Goal: Communication & Community: Answer question/provide support

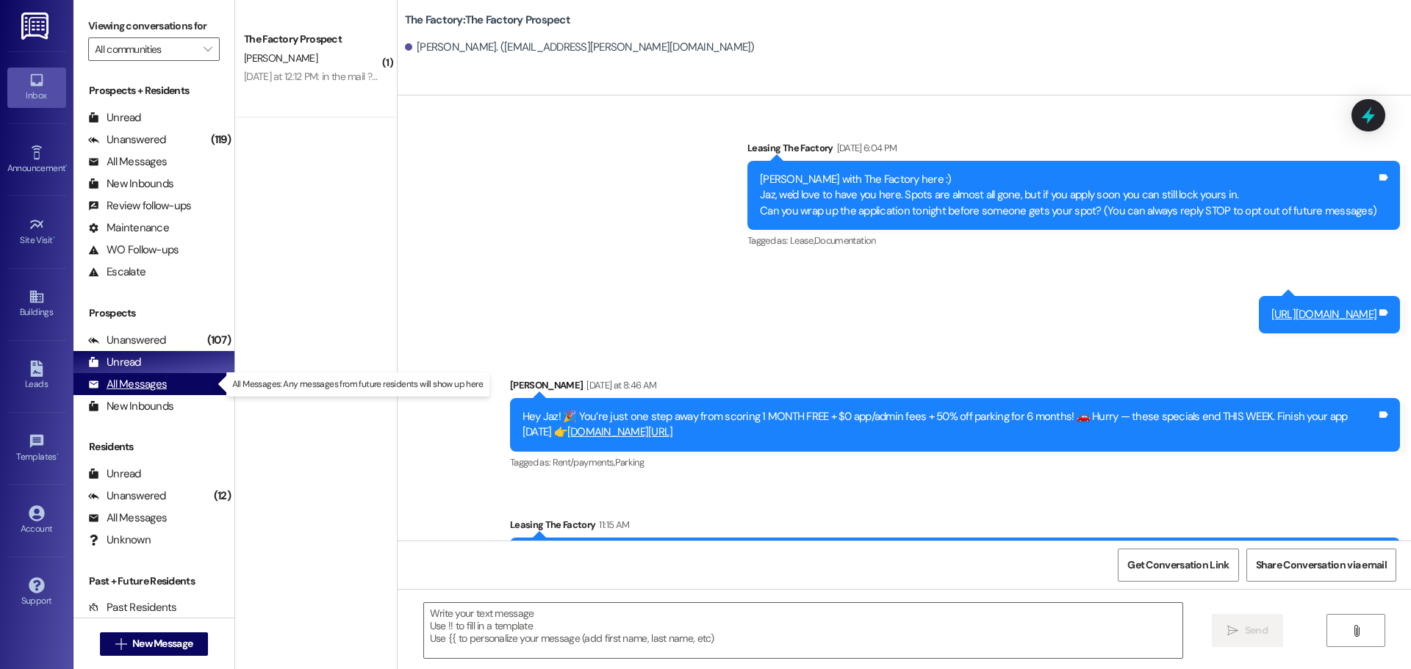
click at [116, 379] on div "All Messages" at bounding box center [127, 384] width 79 height 15
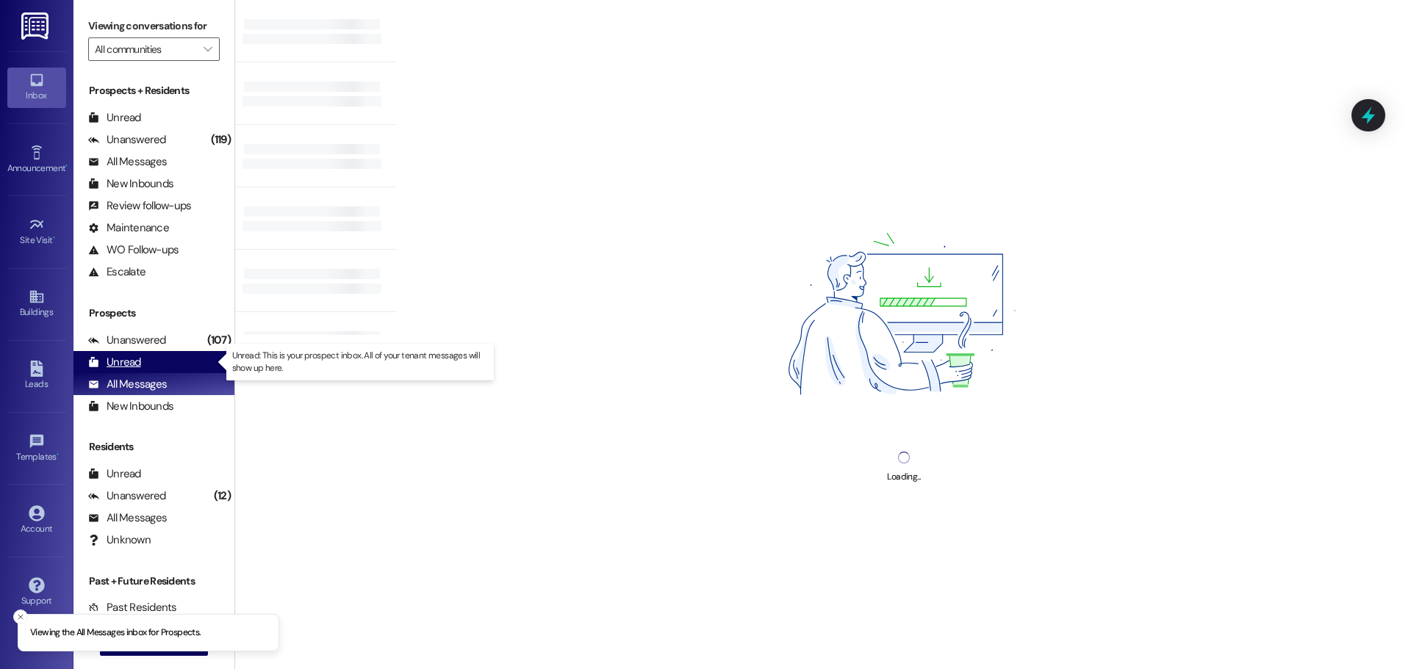
click at [116, 362] on div "Unread" at bounding box center [114, 362] width 53 height 15
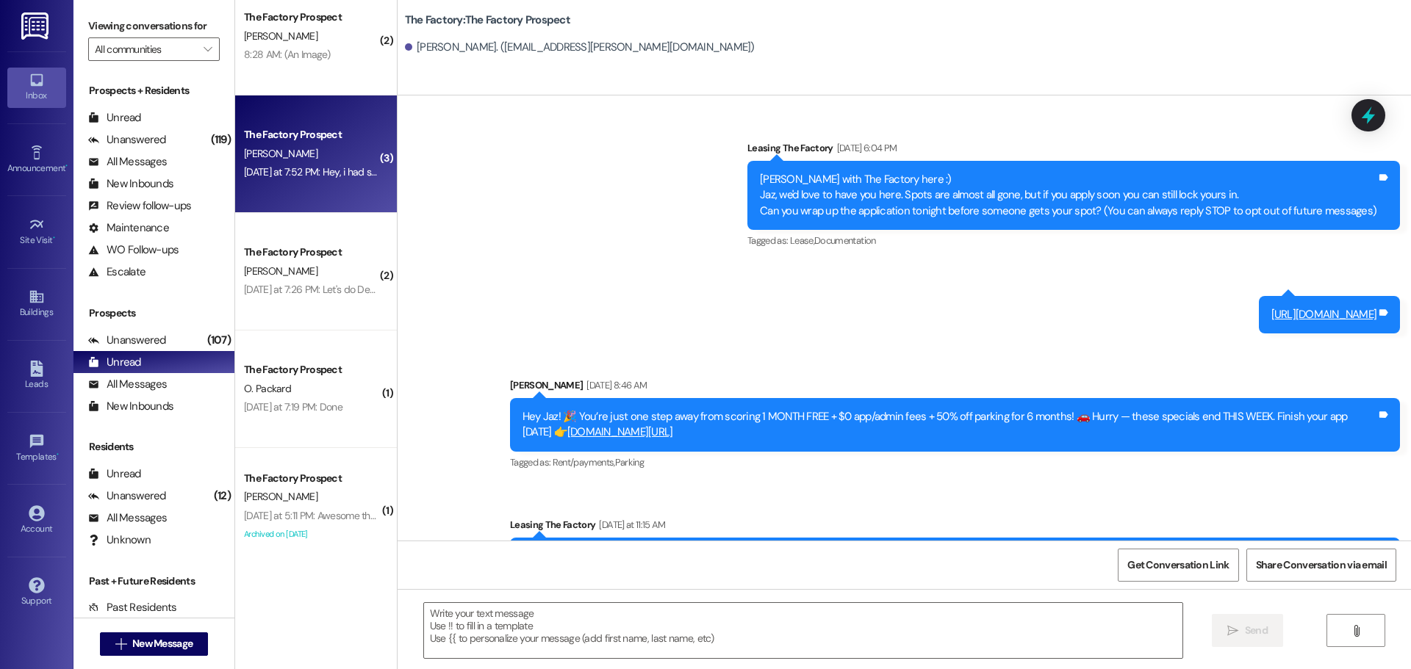
scroll to position [140, 0]
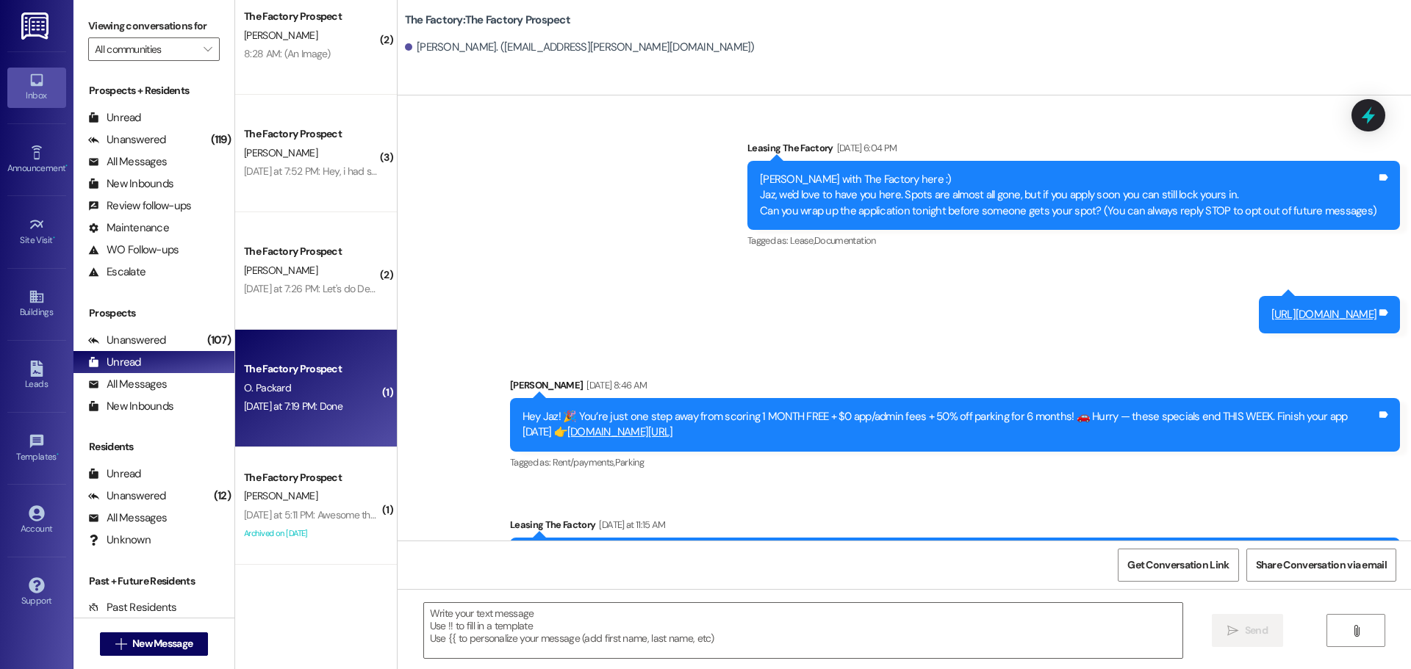
click at [331, 367] on div "The Factory Prospect" at bounding box center [312, 369] width 136 height 15
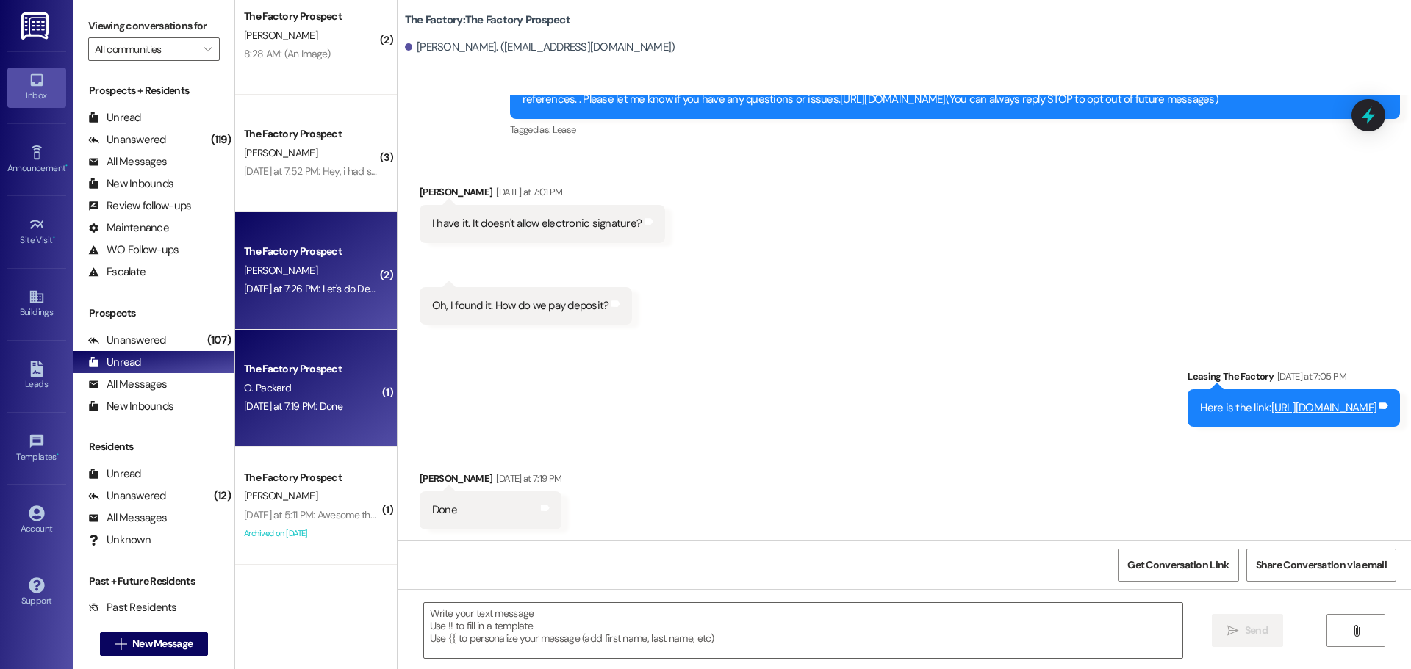
click at [323, 273] on div "[PERSON_NAME]" at bounding box center [311, 271] width 139 height 18
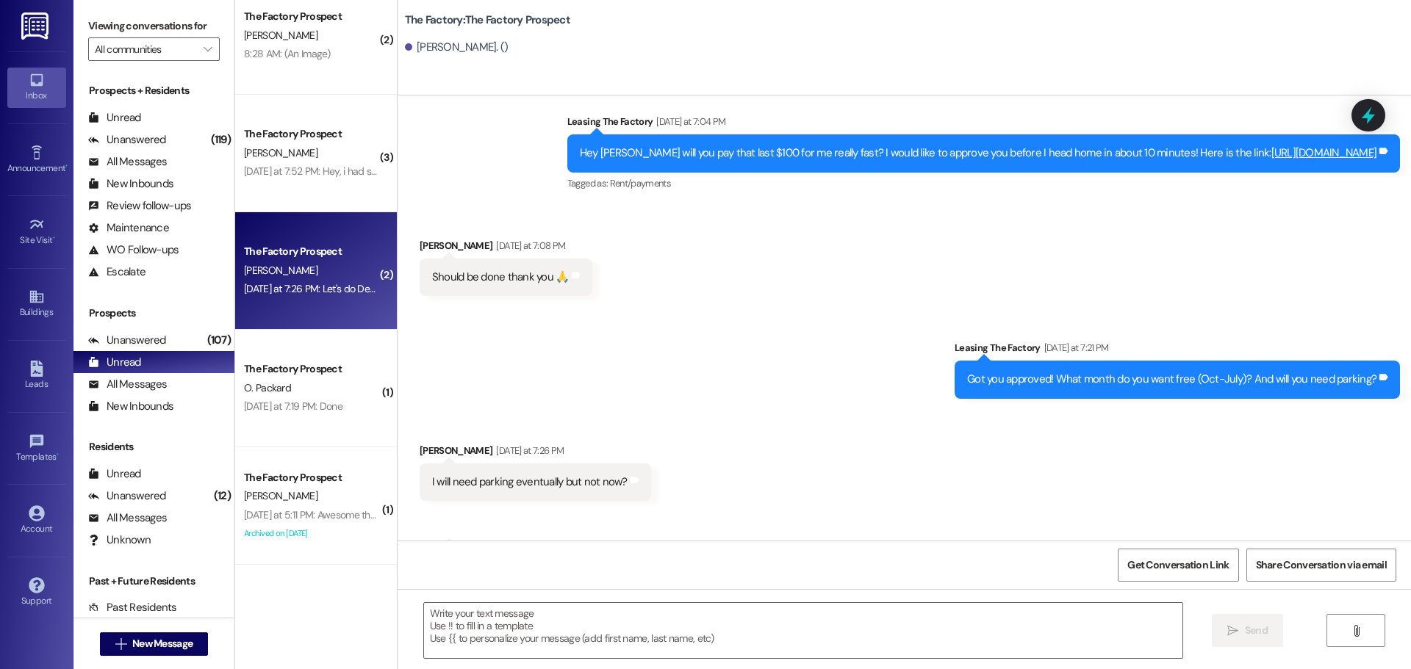
scroll to position [219, 0]
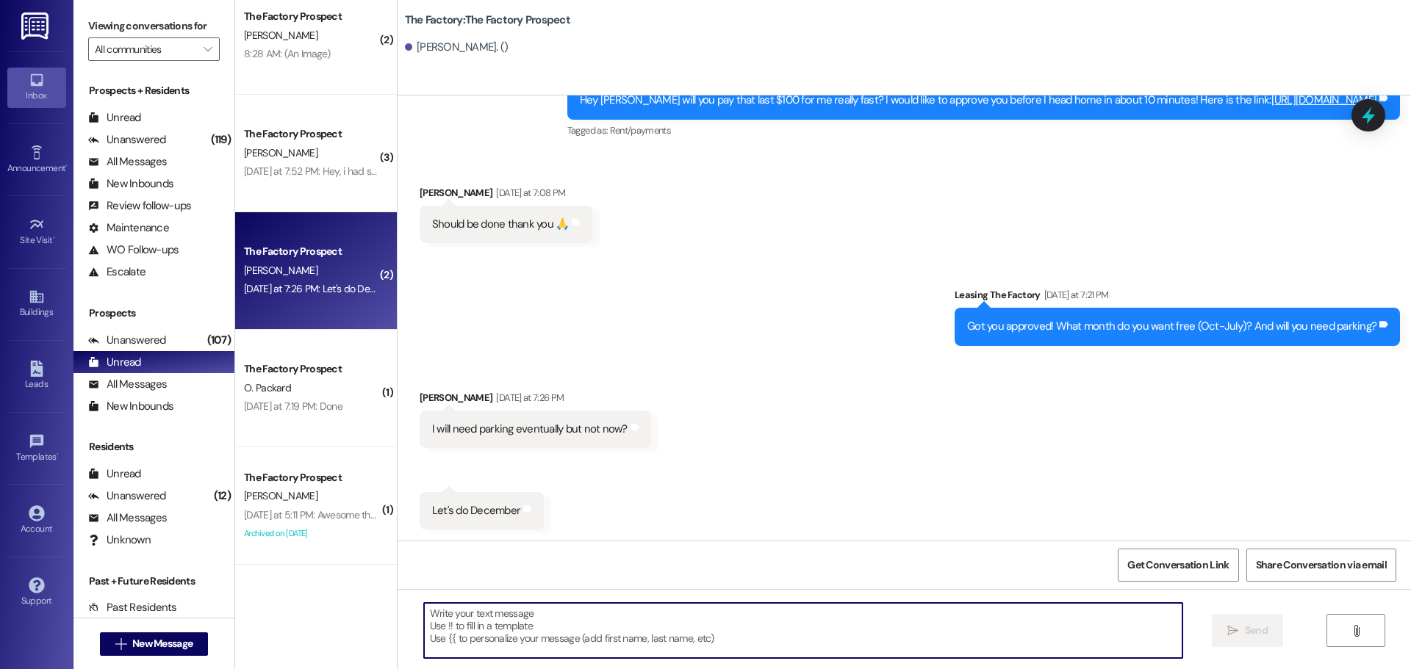
click at [558, 650] on textarea at bounding box center [803, 630] width 758 height 55
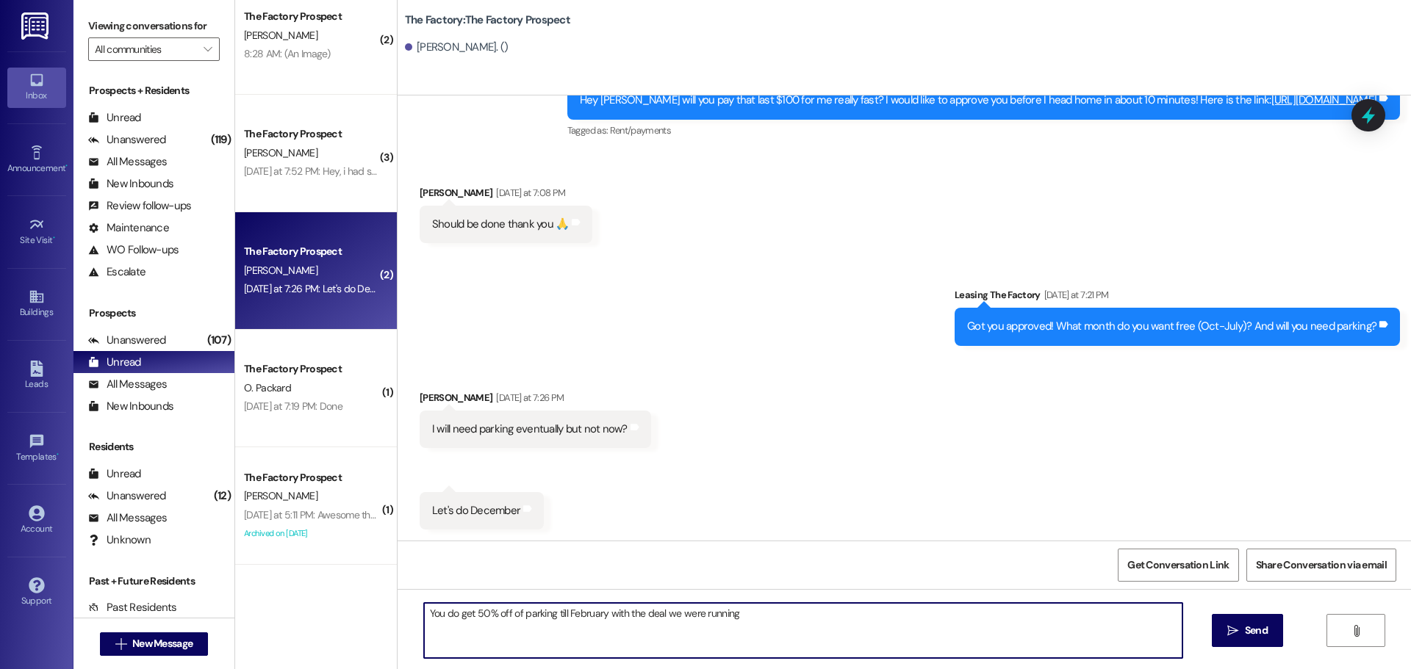
type textarea "You do get 50% off of parking till February with the deal we were running!"
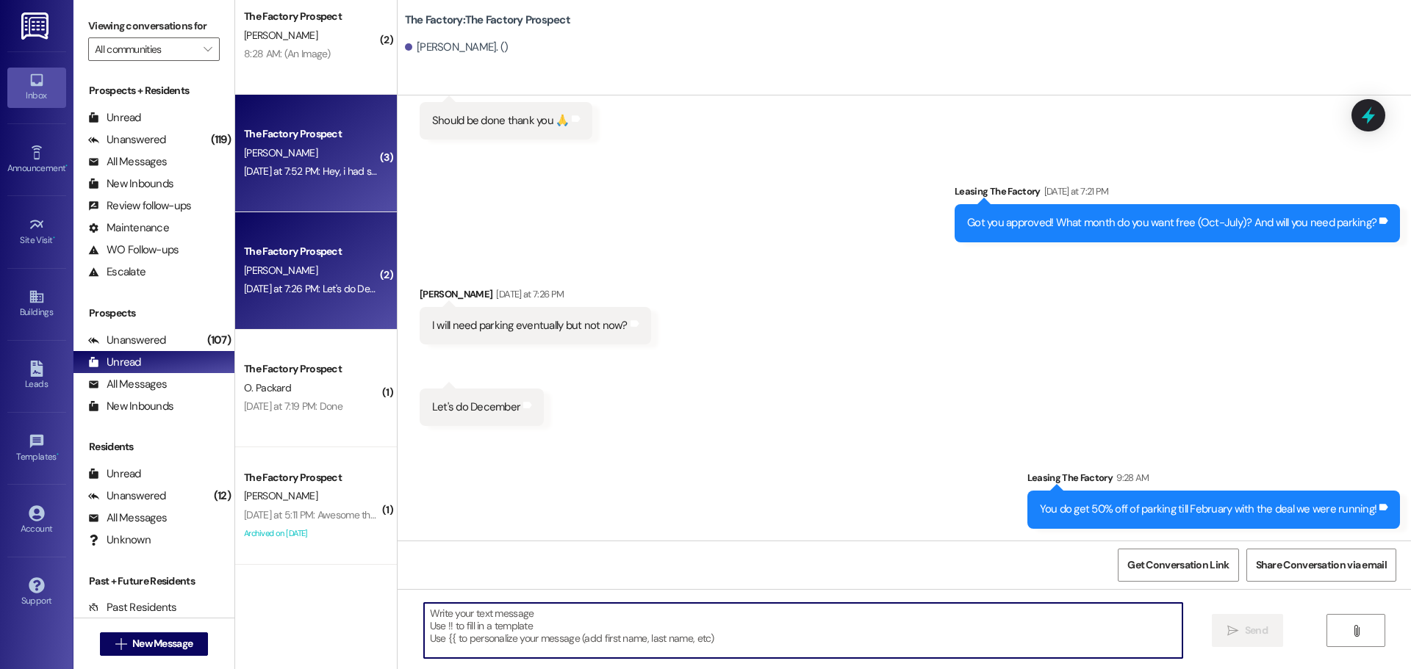
scroll to position [0, 0]
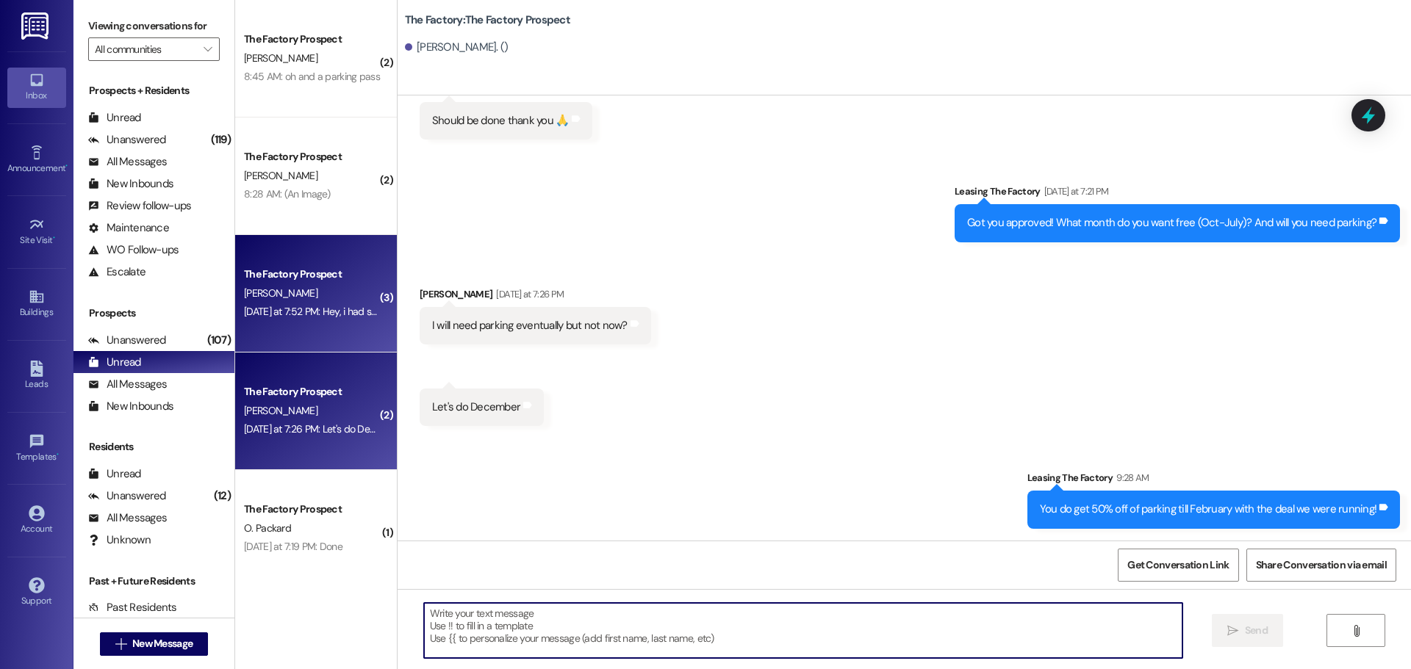
click at [275, 282] on div "The Factory Prospect" at bounding box center [312, 274] width 136 height 15
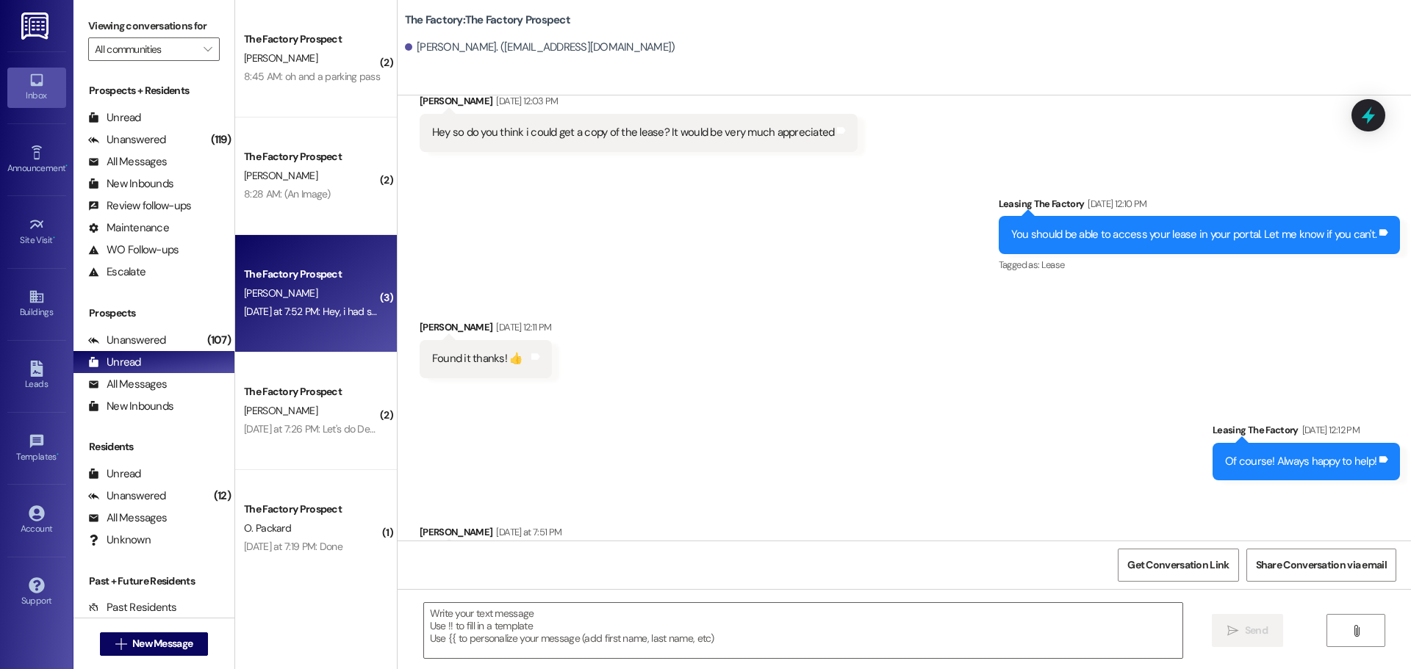
scroll to position [1678, 0]
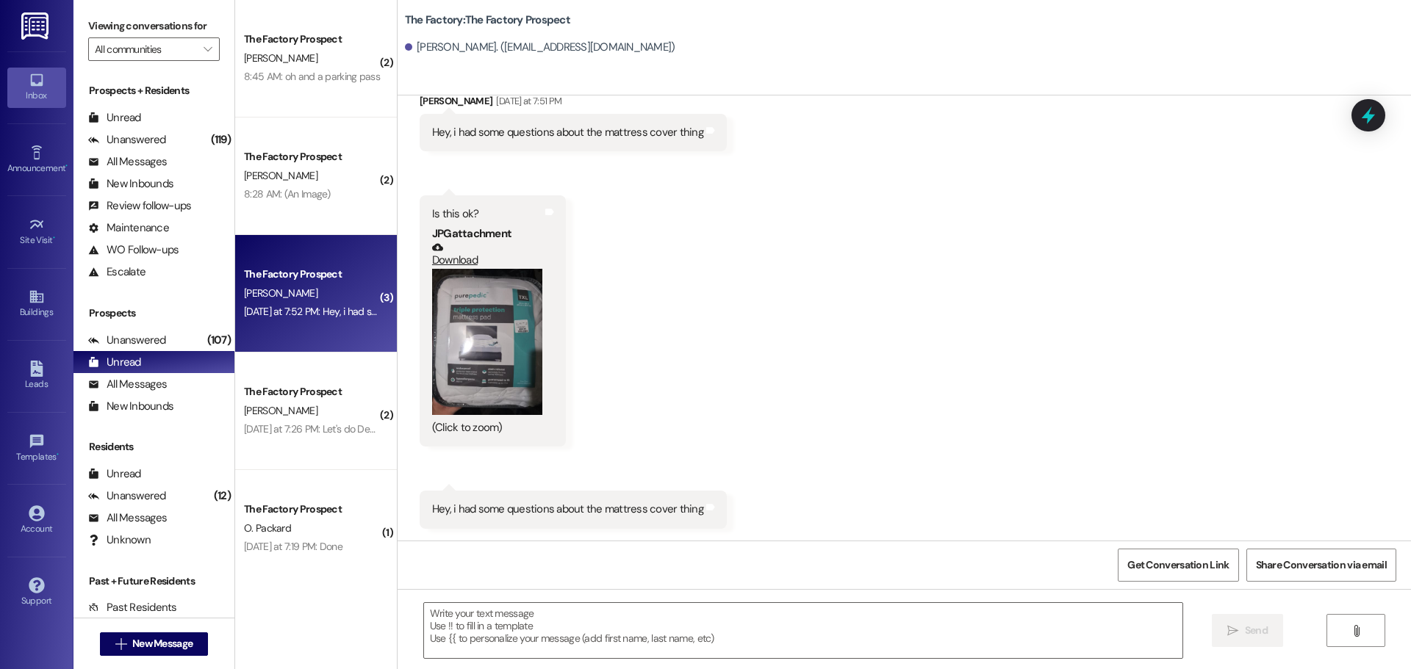
click at [492, 311] on button "Zoom image" at bounding box center [487, 342] width 110 height 147
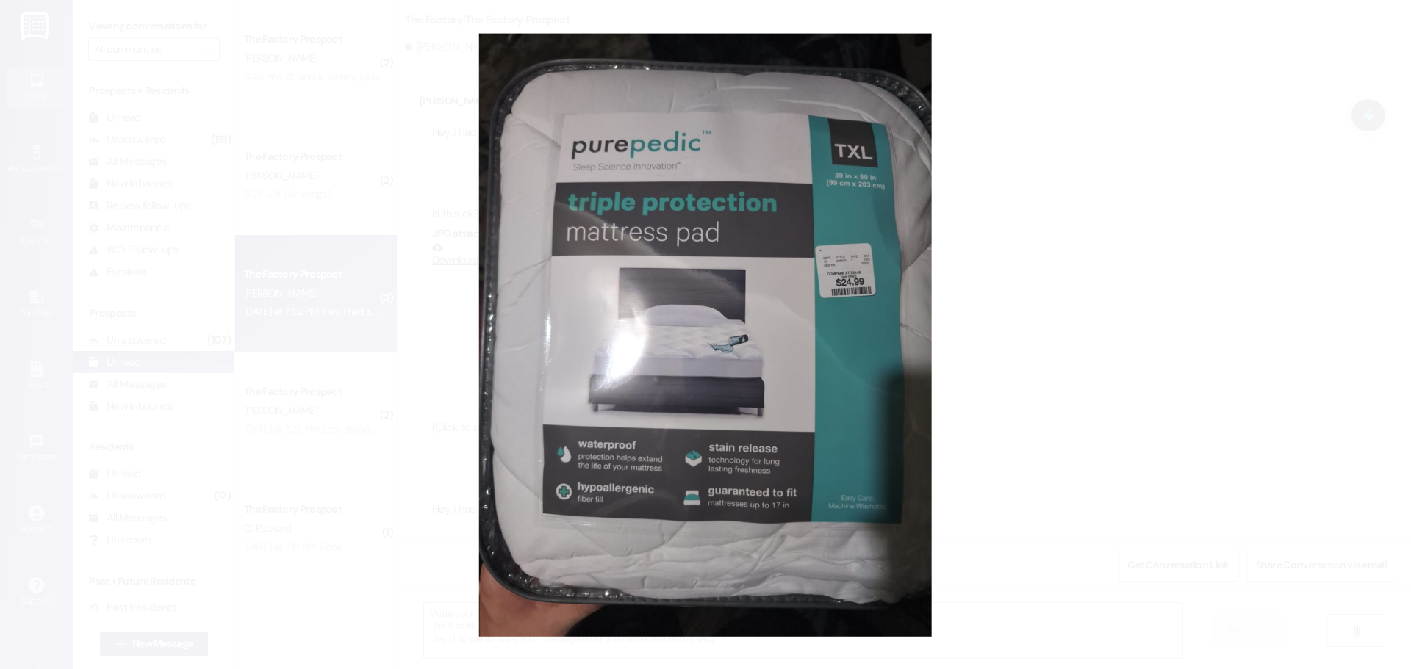
click at [1030, 349] on button "Unzoom image" at bounding box center [705, 334] width 1411 height 669
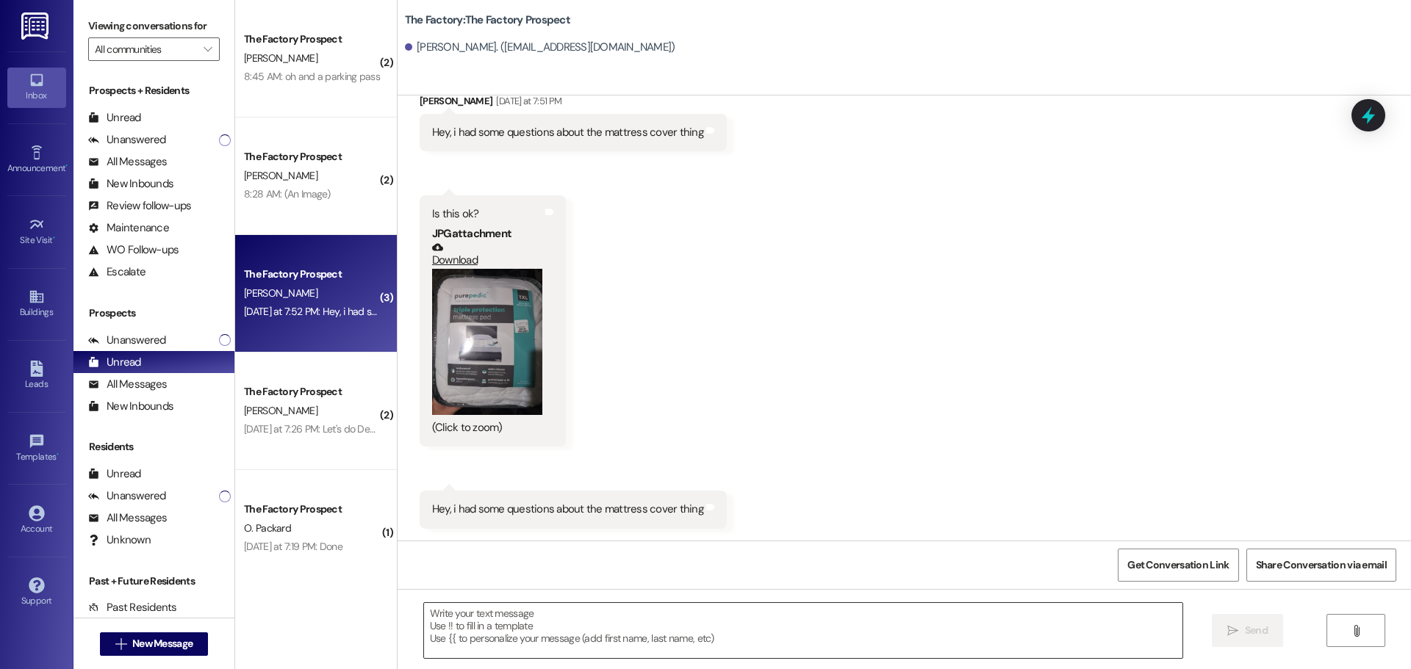
click at [536, 621] on textarea at bounding box center [803, 630] width 758 height 55
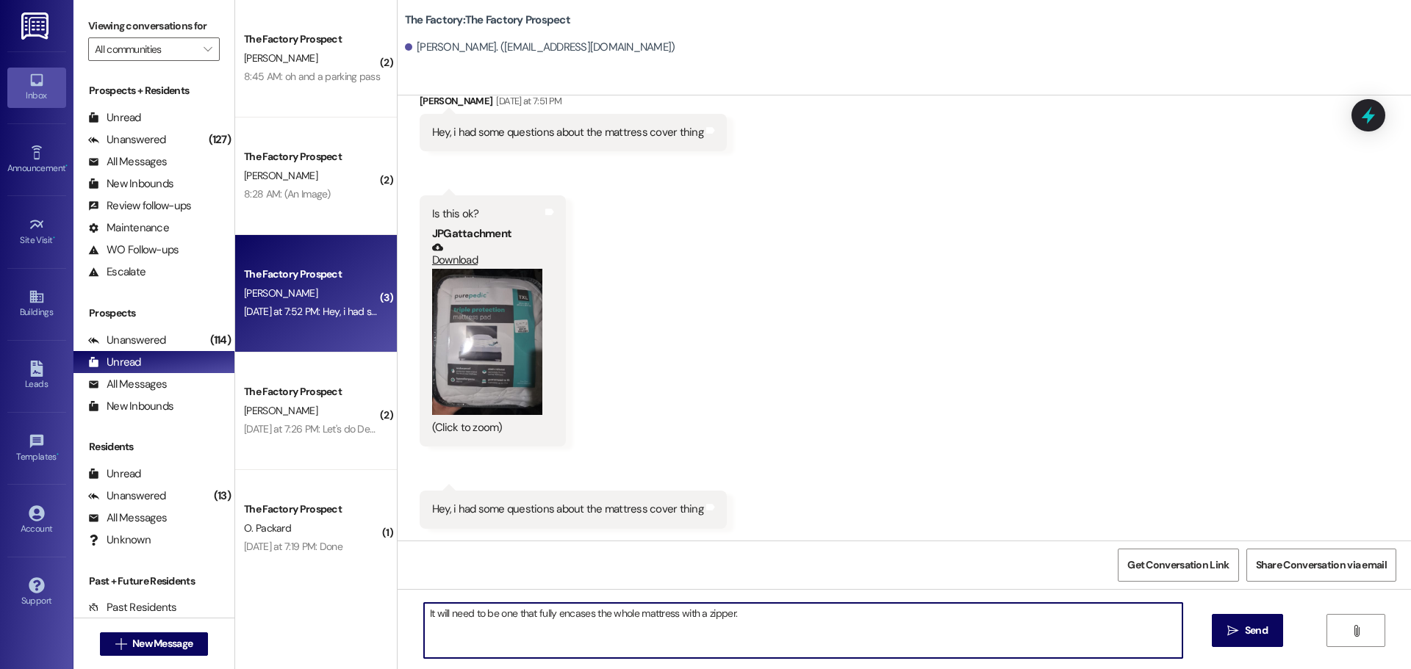
type textarea "It will need to be one that fully encases the whole mattress with a zipper."
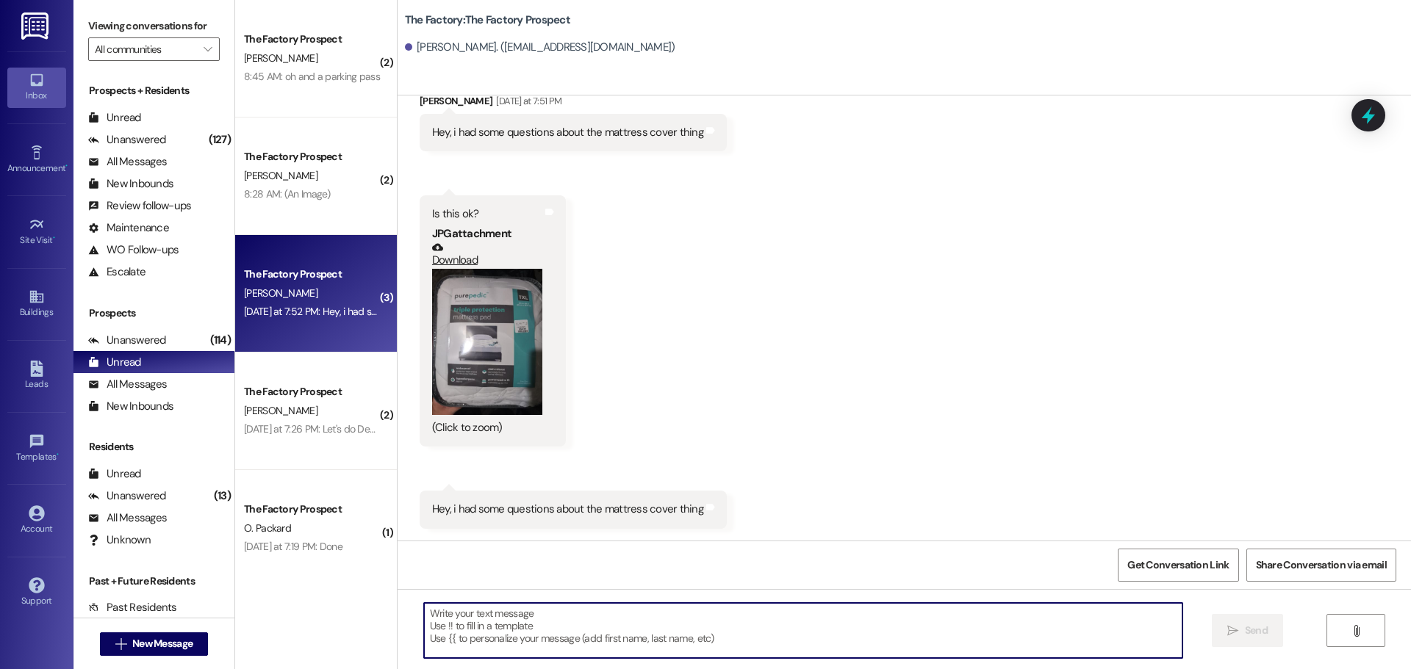
scroll to position [1678, 0]
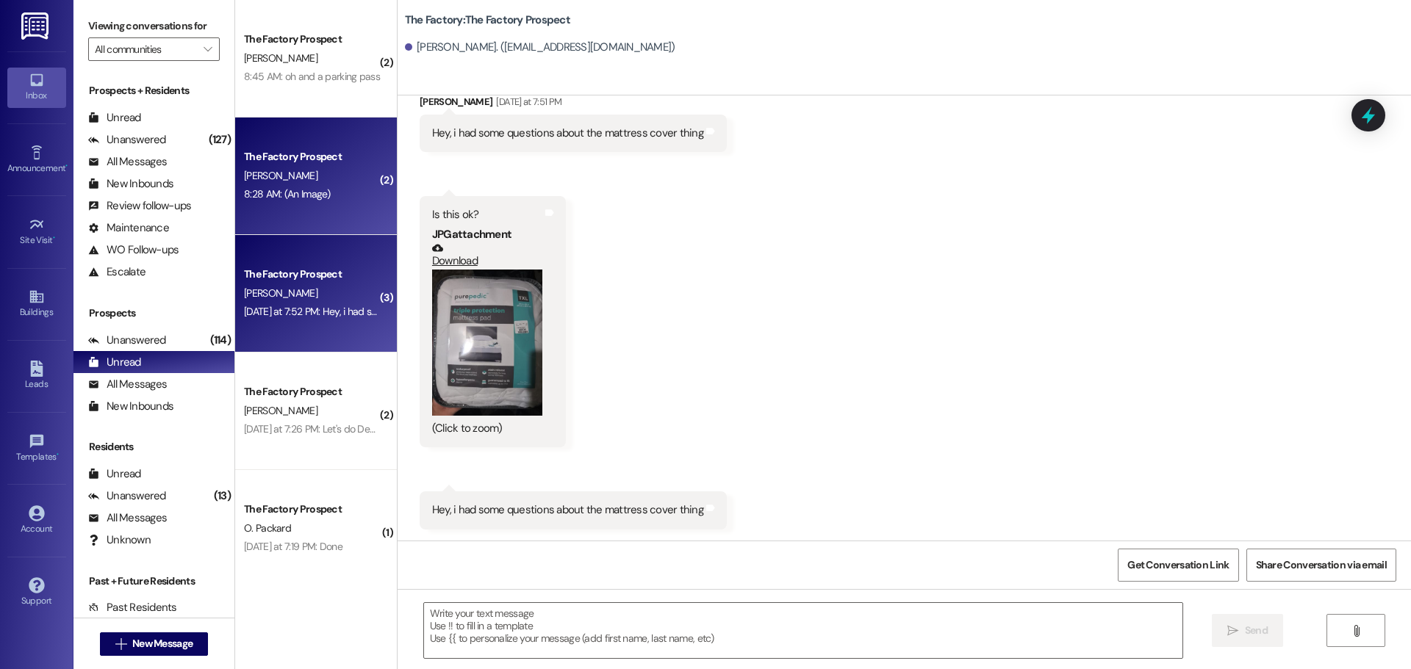
click at [284, 198] on div "8:28 AM: (An Image) 8:28 AM: (An Image)" at bounding box center [287, 193] width 87 height 13
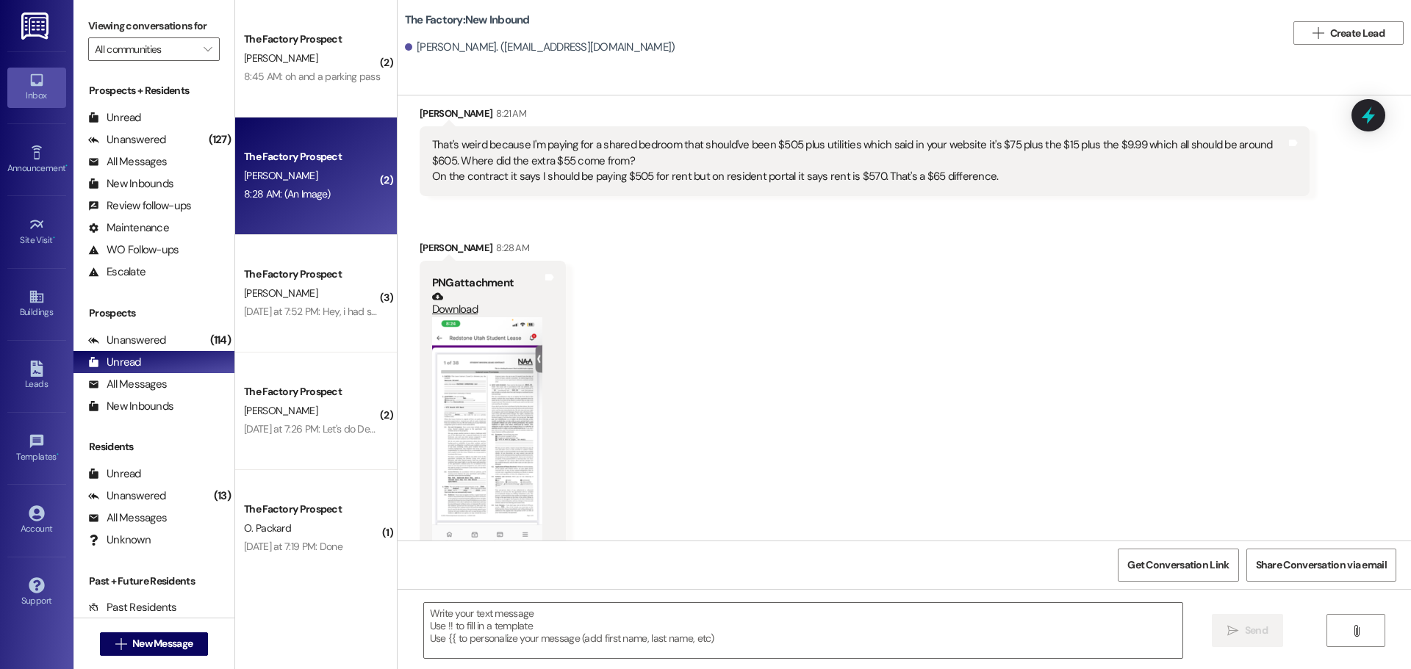
scroll to position [3118, 0]
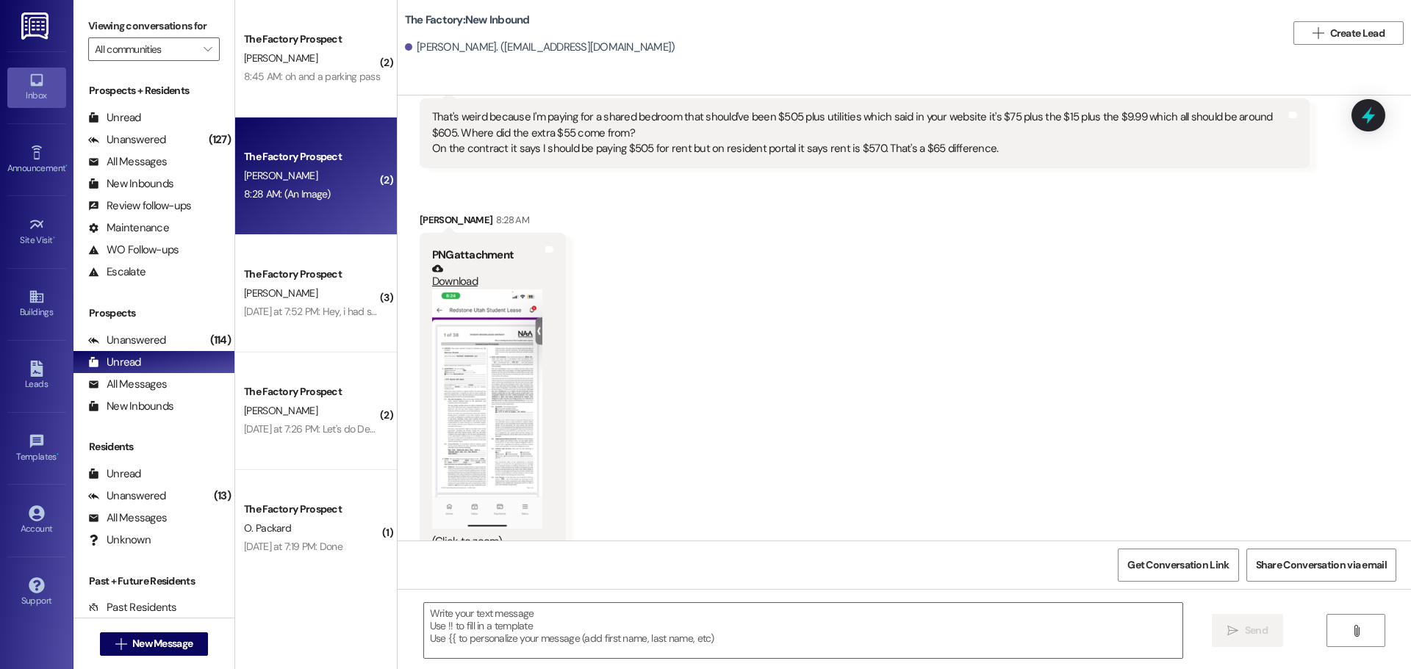
click at [433, 355] on button "Zoom image" at bounding box center [487, 410] width 110 height 240
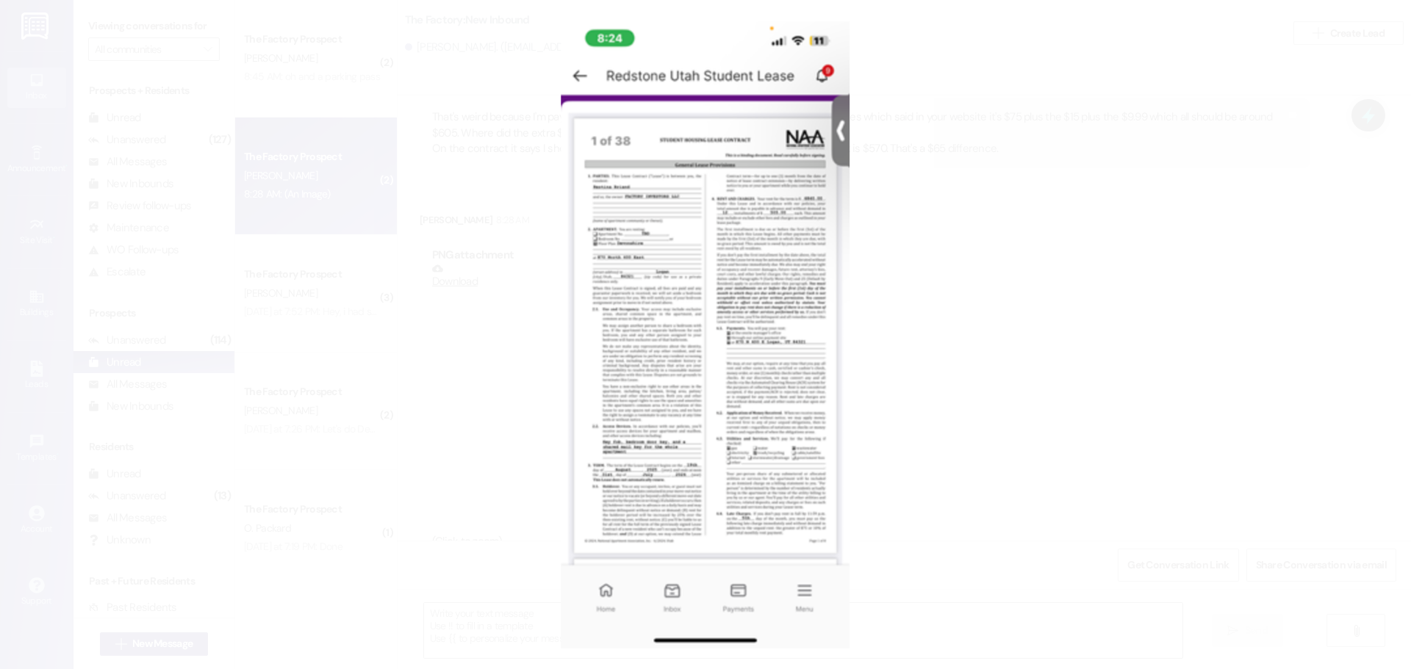
click at [900, 297] on button "Unzoom image" at bounding box center [705, 334] width 1411 height 669
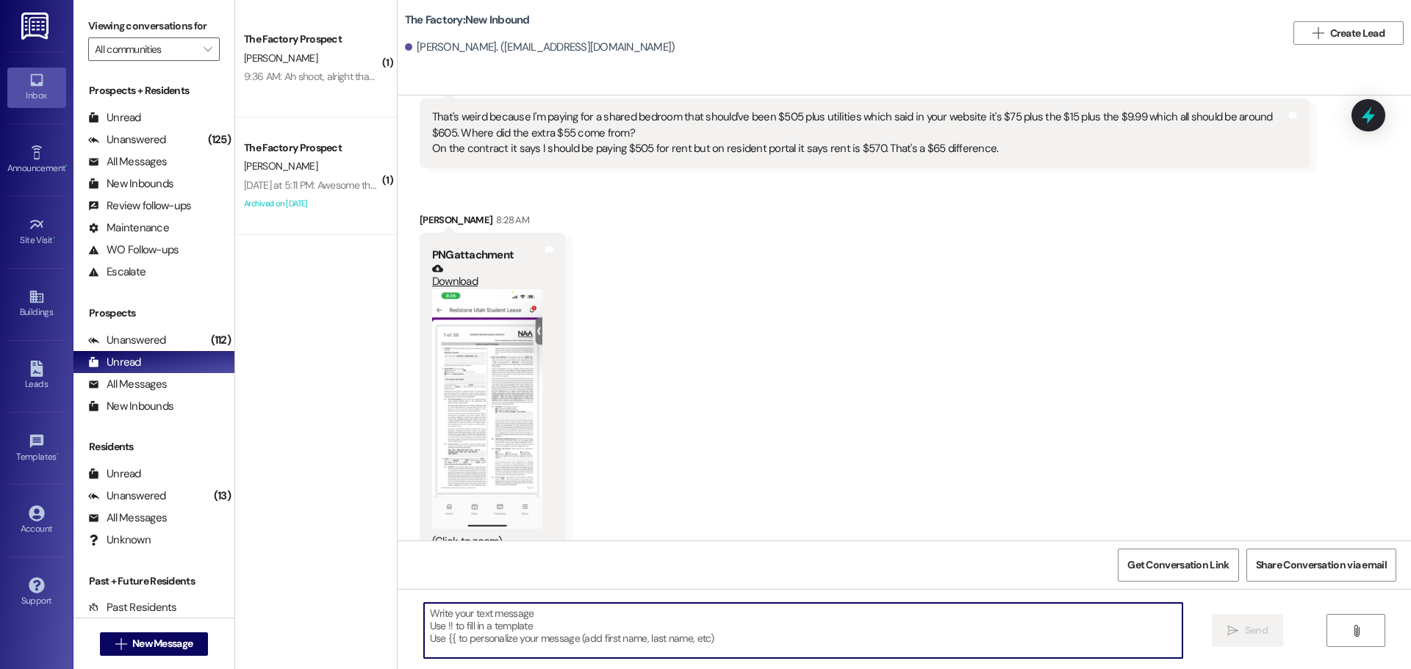
click at [499, 634] on textarea at bounding box center [803, 630] width 758 height 55
type textarea "That has been updated for you."
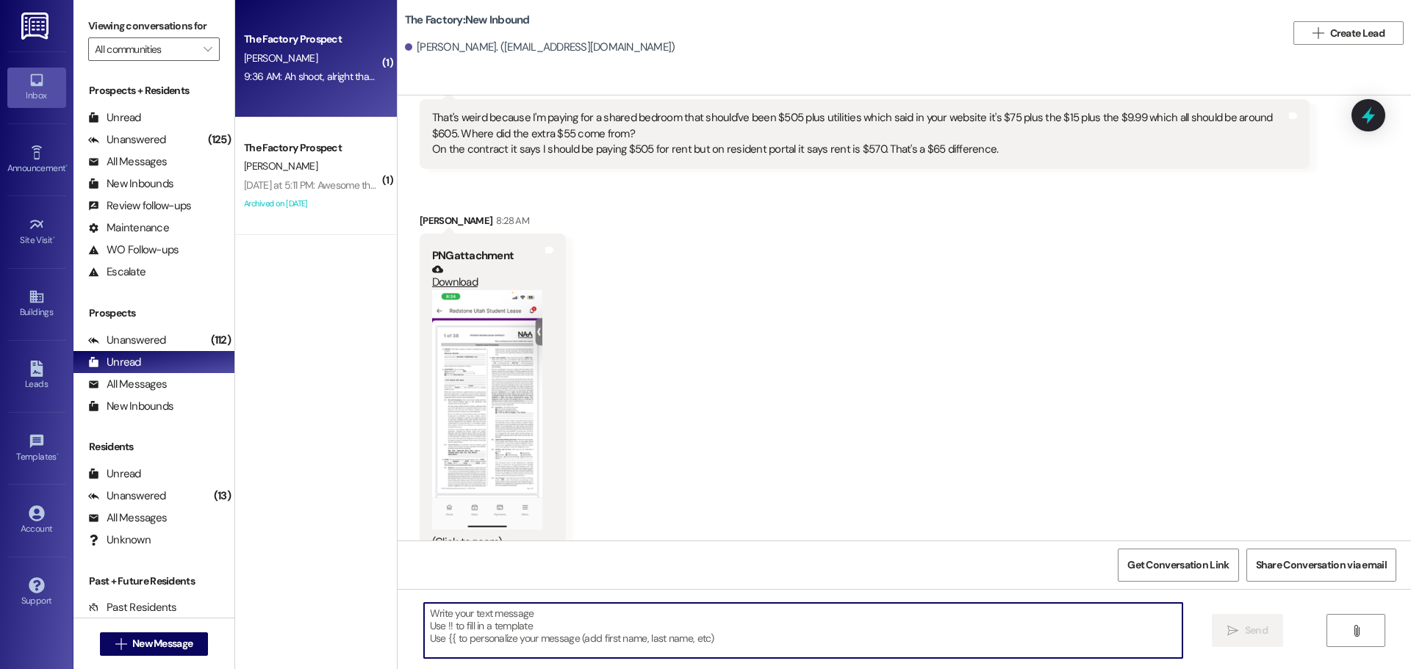
click at [318, 78] on div "9:36 AM: Ah shoot, alright thanks I'll get a different one 9:36 AM: Ah shoot, a…" at bounding box center [358, 76] width 229 height 13
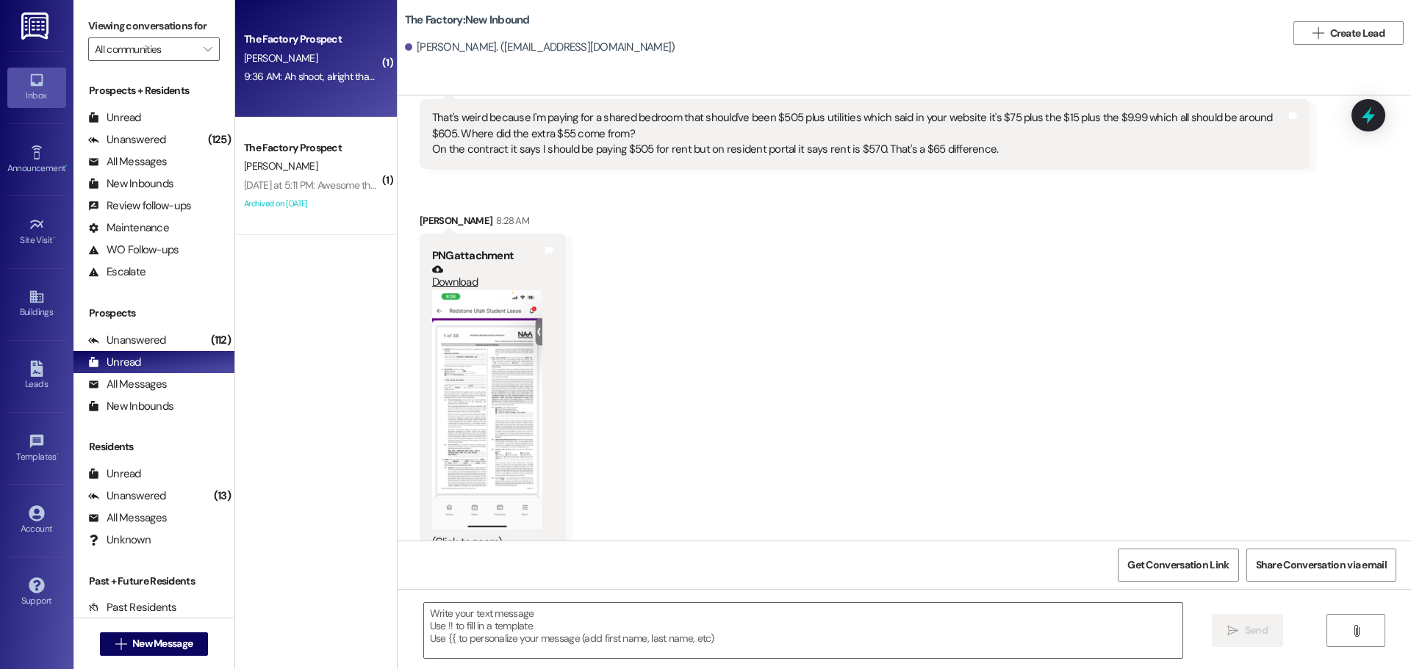
scroll to position [1883, 0]
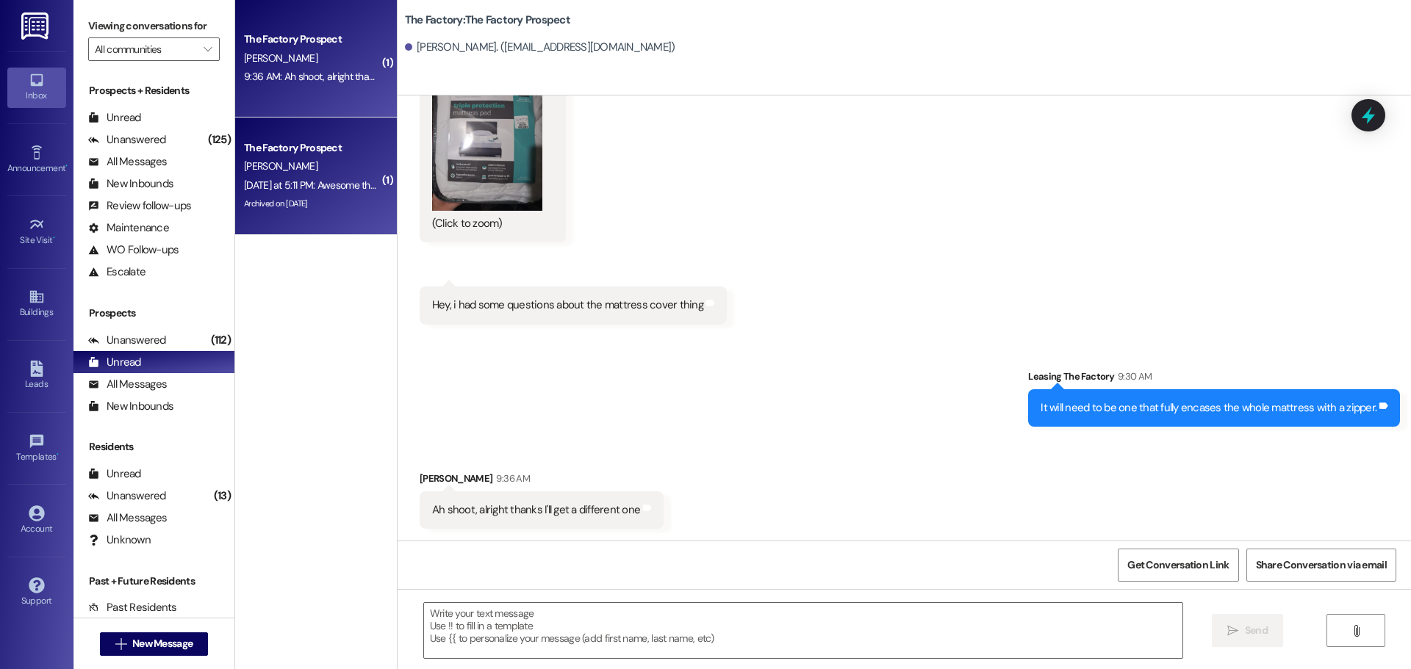
click at [286, 165] on div "[PERSON_NAME]" at bounding box center [311, 166] width 139 height 18
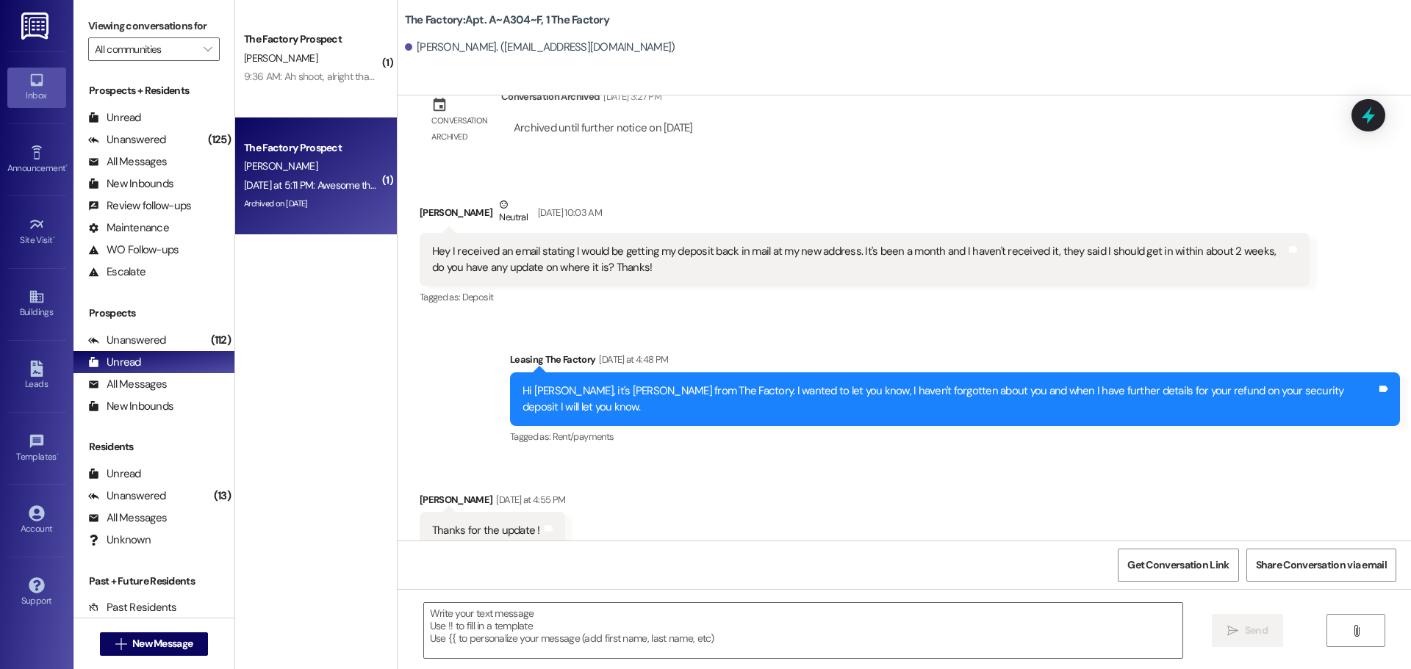
scroll to position [15203, 0]
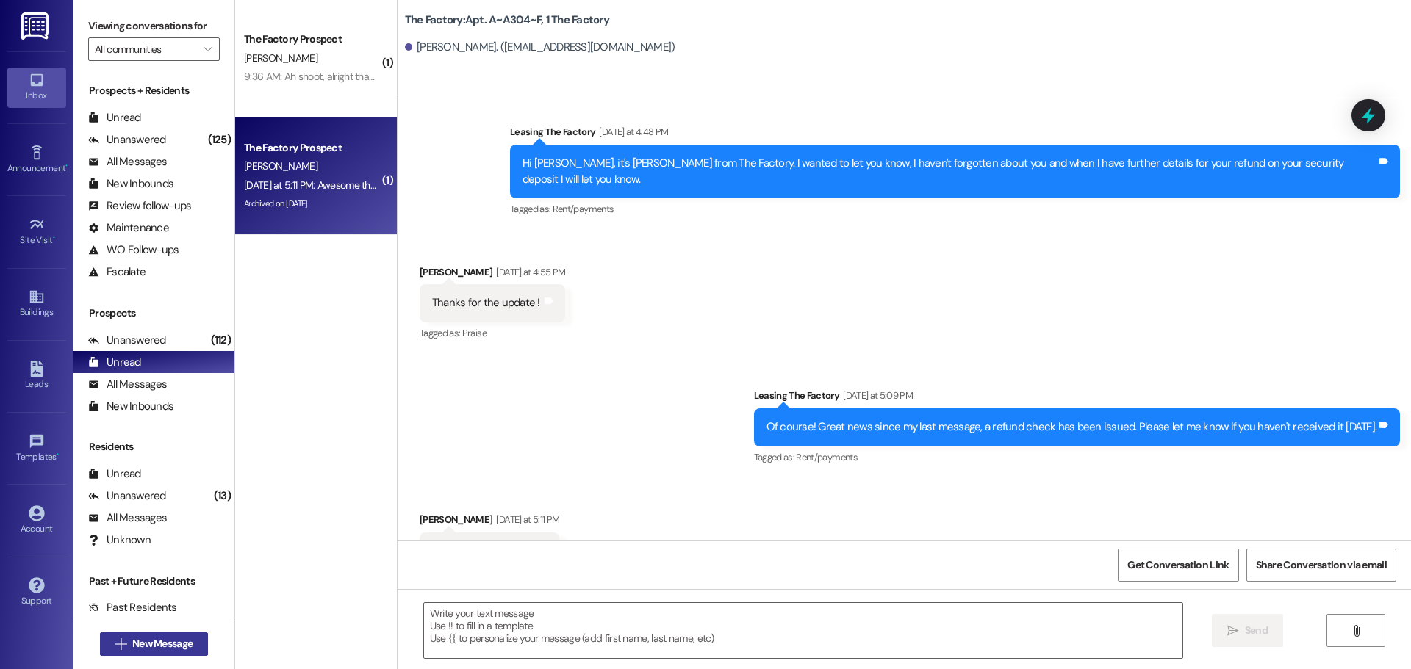
click at [150, 647] on span "New Message" at bounding box center [162, 643] width 60 height 15
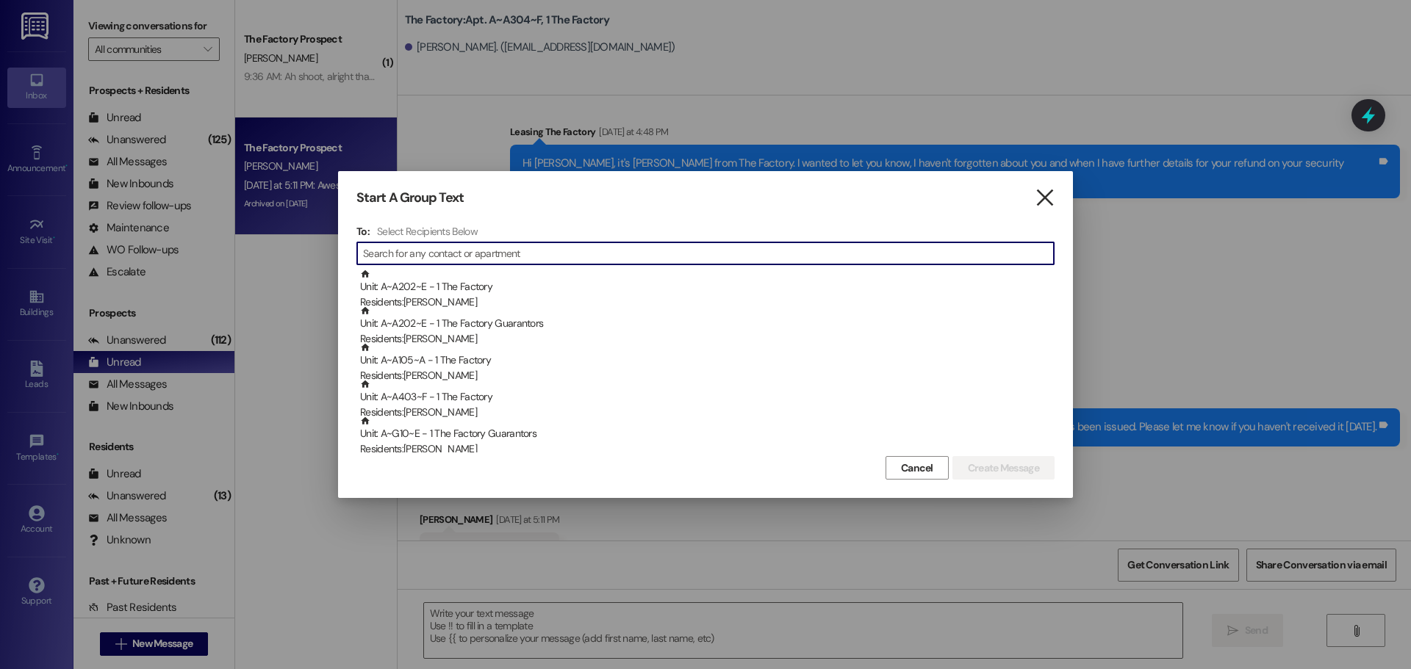
click at [1051, 193] on icon "" at bounding box center [1045, 197] width 20 height 15
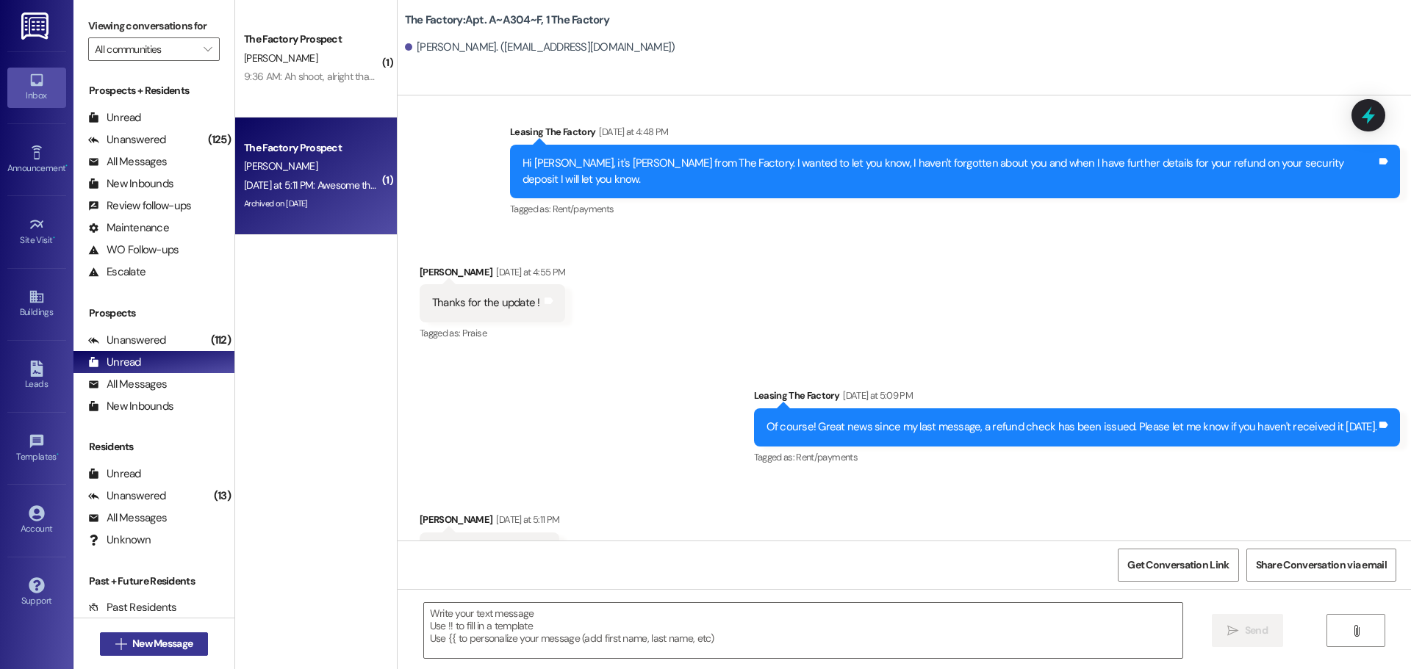
click at [171, 651] on span "New Message" at bounding box center [162, 643] width 60 height 15
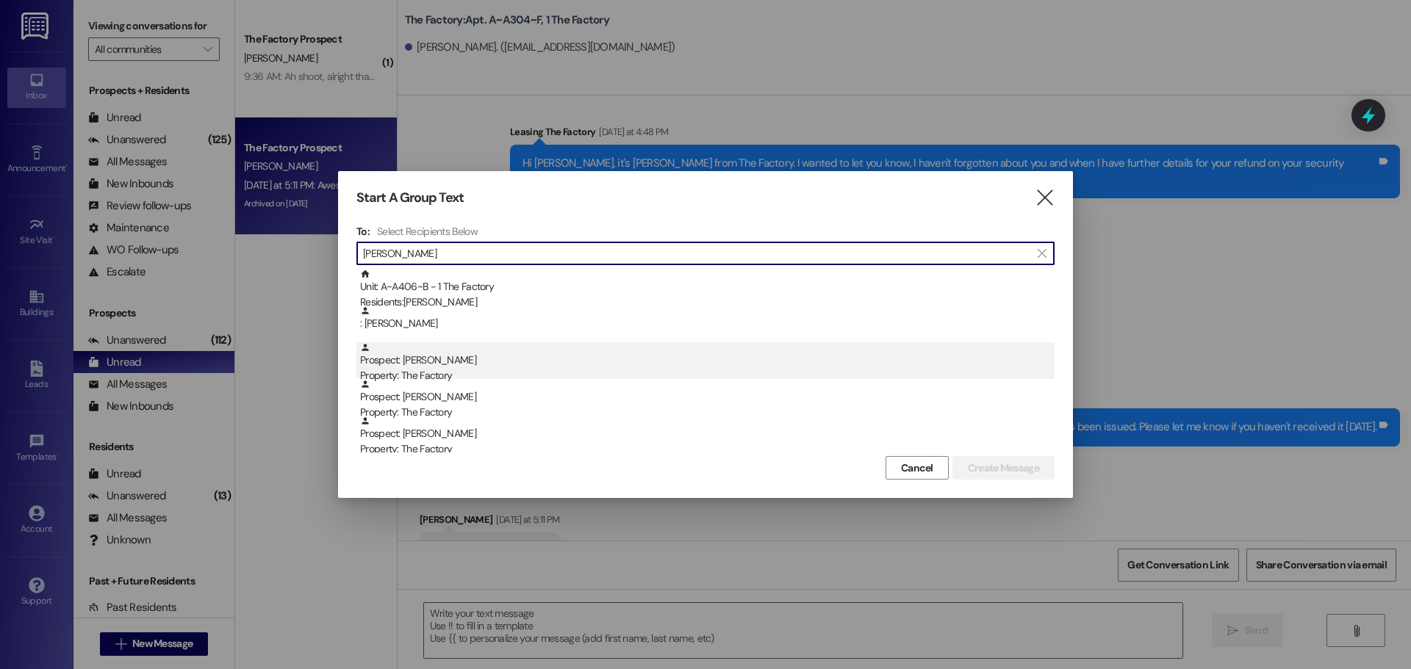
type input "[PERSON_NAME]"
click at [464, 361] on div "Prospect: [PERSON_NAME] Property: The Factory" at bounding box center [707, 363] width 694 height 42
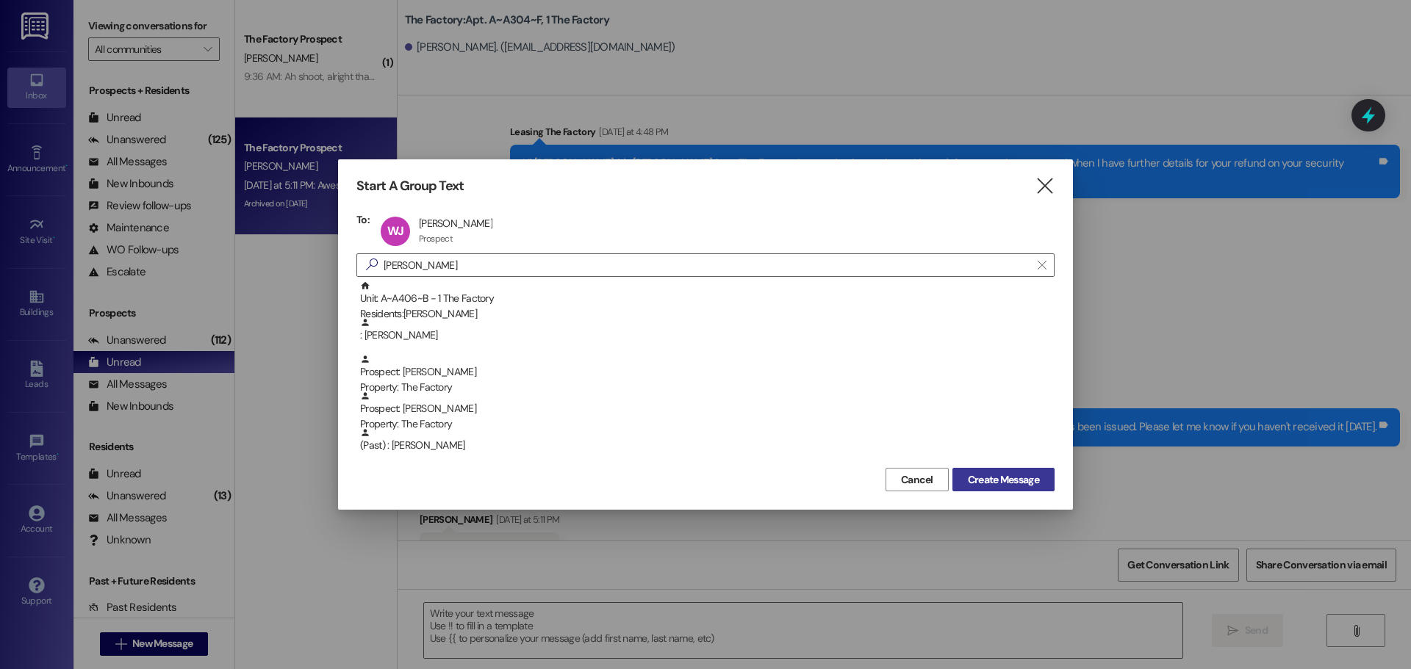
click at [1024, 479] on span "Create Message" at bounding box center [1003, 479] width 71 height 15
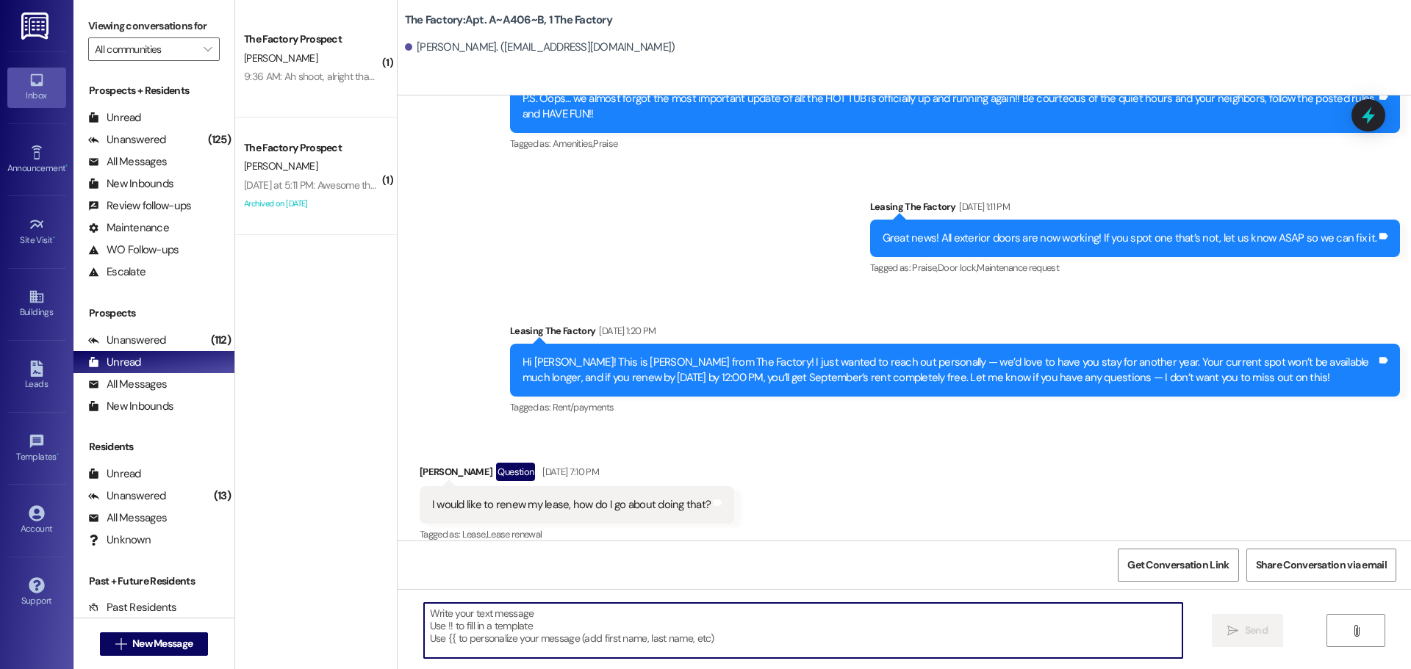
scroll to position [5871, 0]
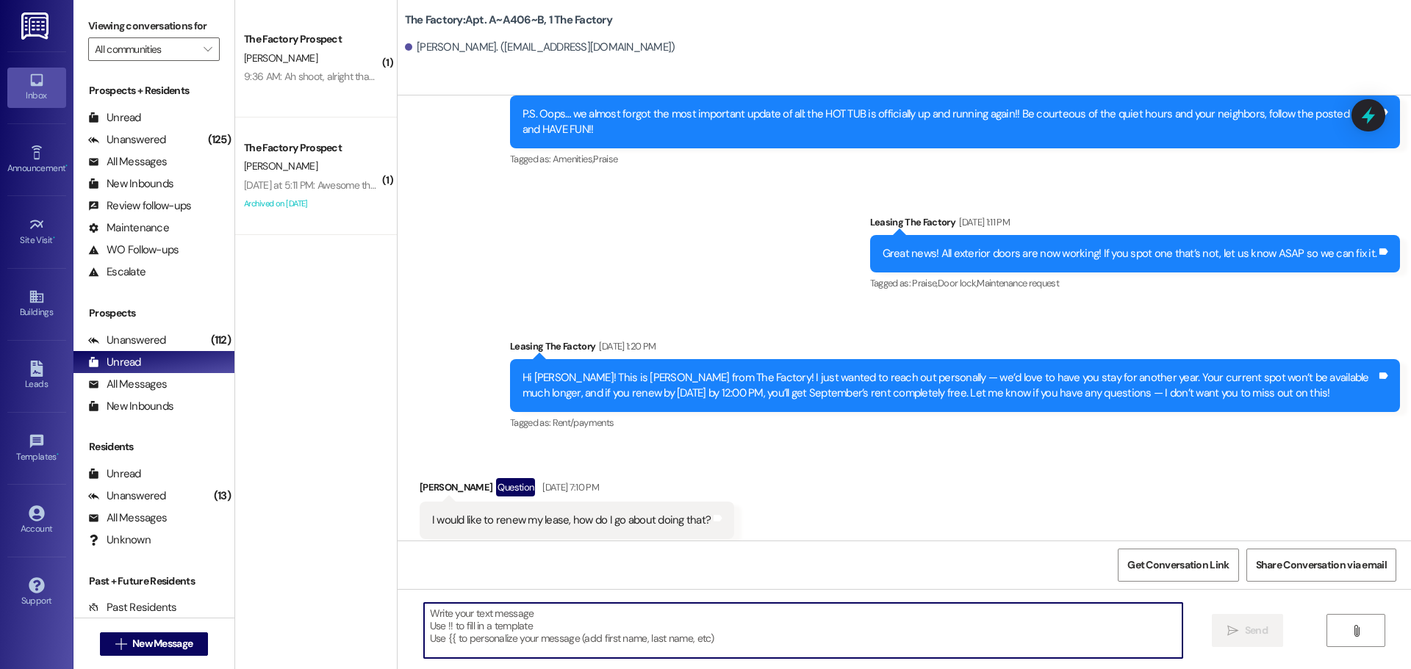
click at [499, 629] on textarea at bounding box center [803, 630] width 758 height 55
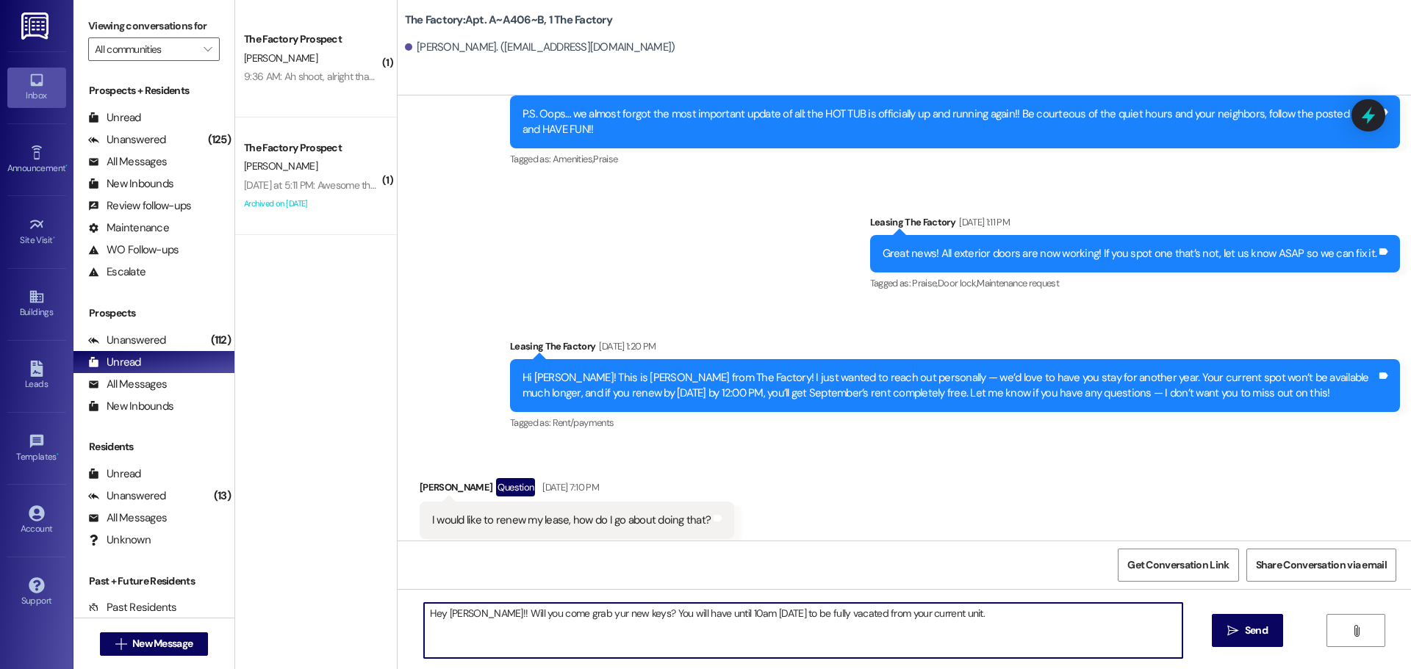
click at [558, 616] on textarea "Hey [PERSON_NAME]!! Will you come grab yur new keys? You will have until 10am […" at bounding box center [803, 630] width 758 height 55
type textarea "Hey [PERSON_NAME]!! Will you come grab your new keys? You will have until 10am …"
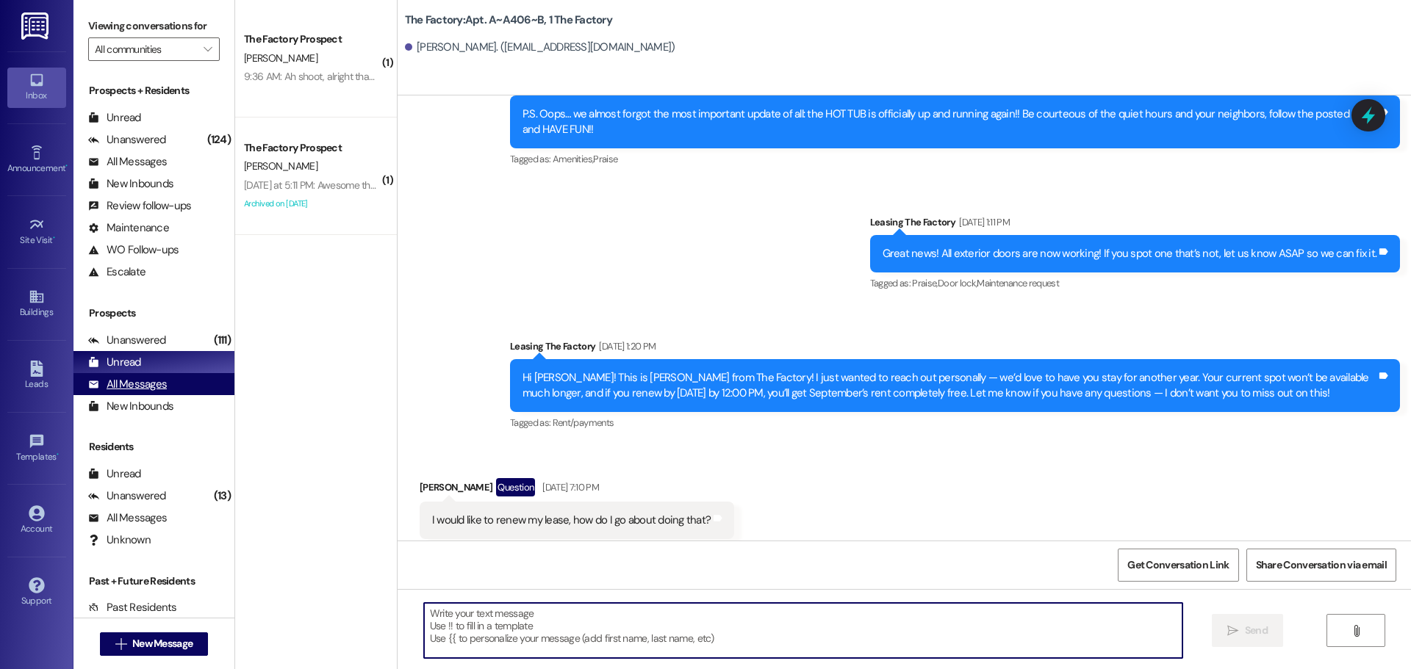
click at [126, 385] on div "All Messages" at bounding box center [127, 384] width 79 height 15
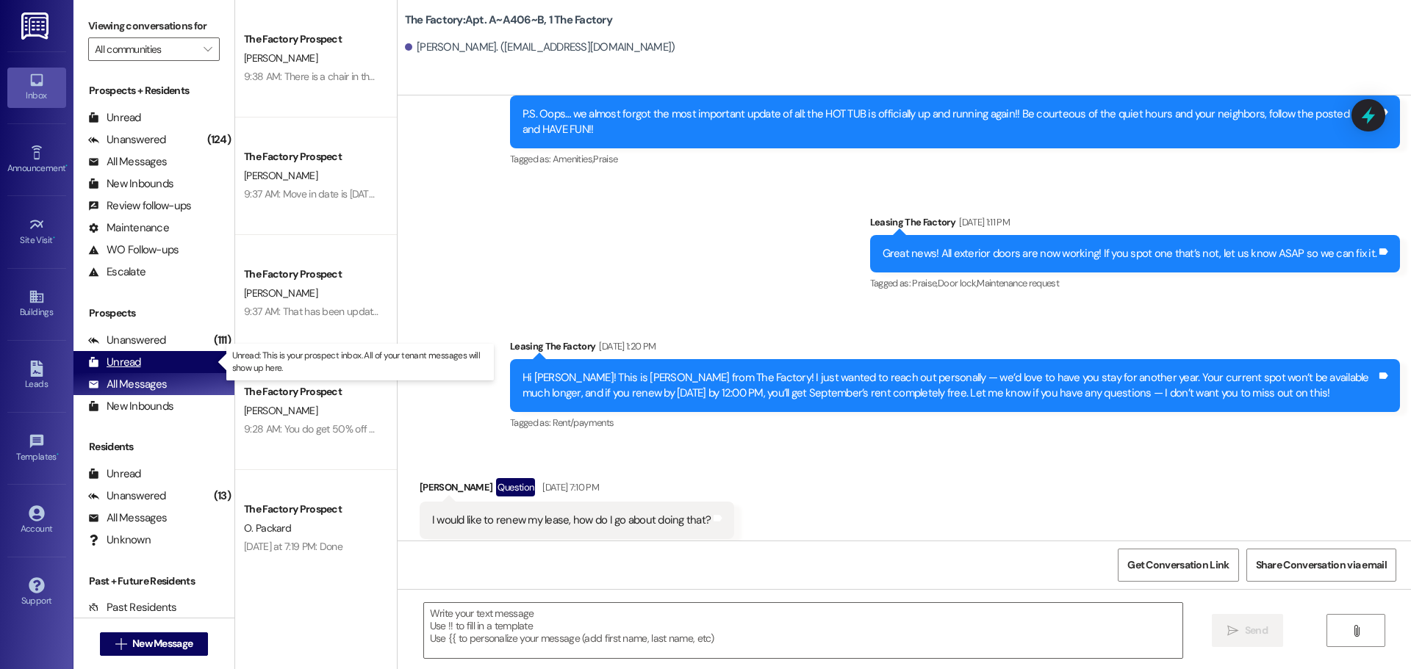
click at [129, 362] on div "Unread" at bounding box center [114, 362] width 53 height 15
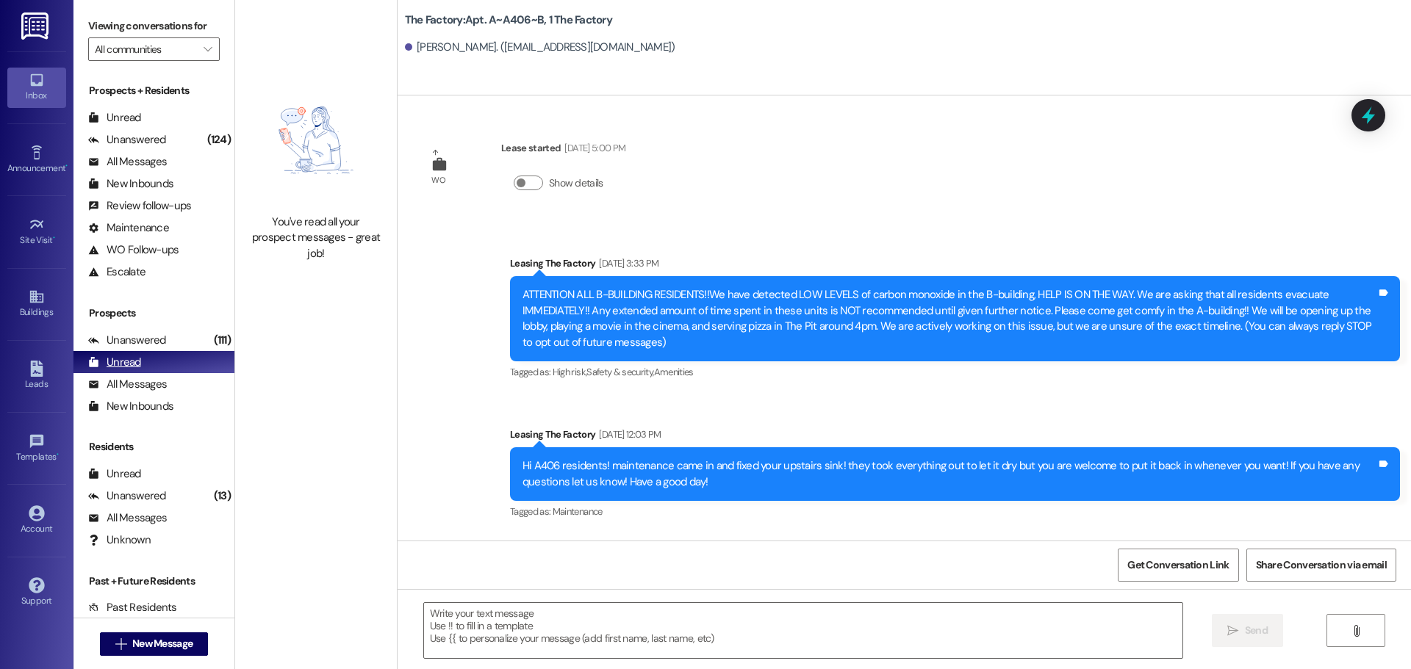
scroll to position [7497, 0]
